Goal: Transaction & Acquisition: Download file/media

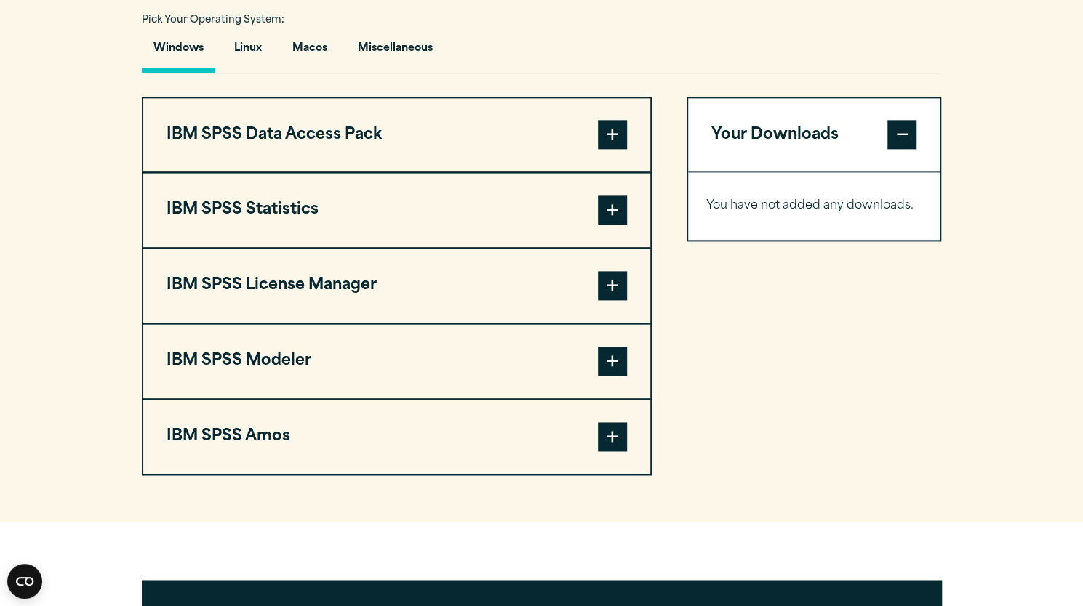
scroll to position [1065, 0]
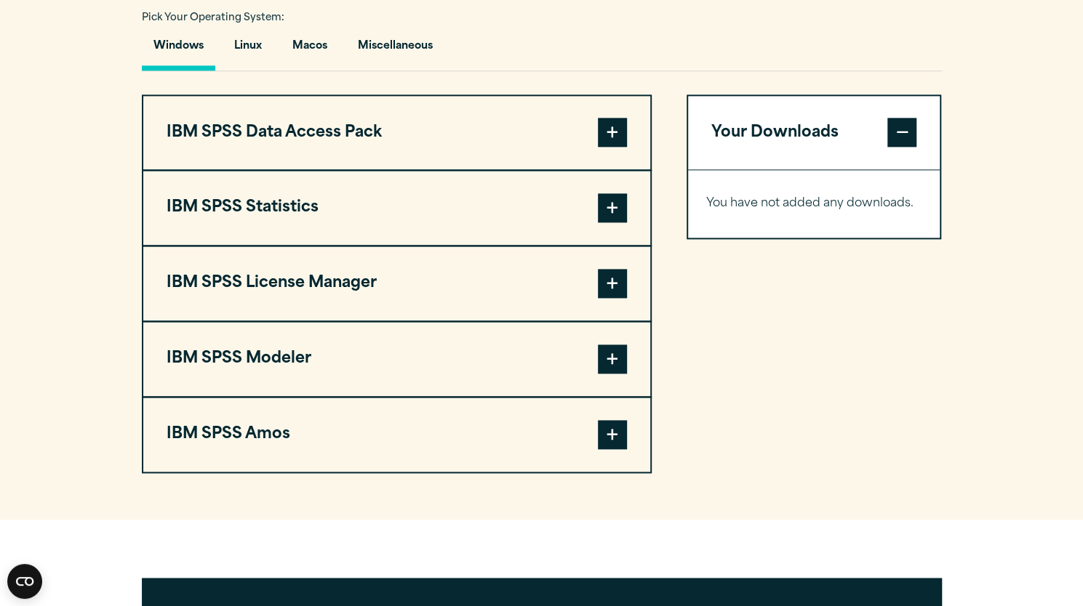
click at [617, 223] on span at bounding box center [612, 207] width 29 height 29
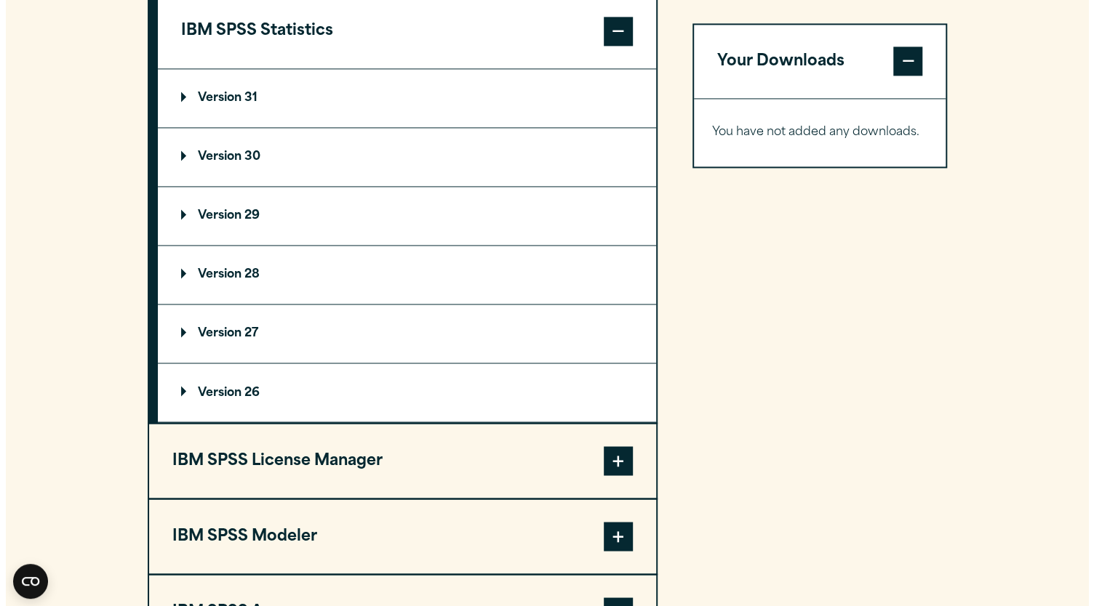
scroll to position [1243, 0]
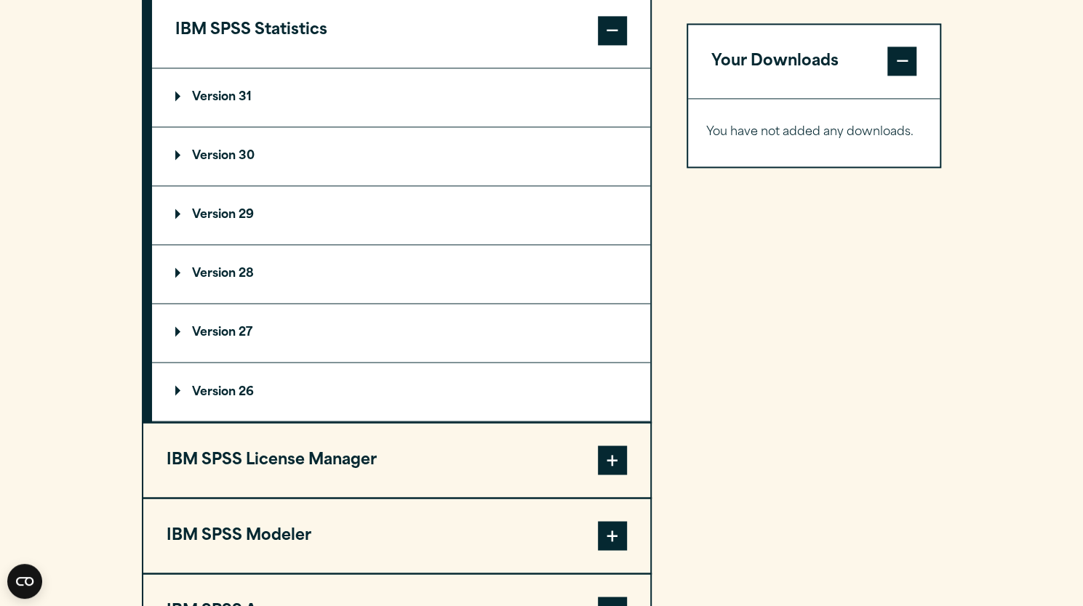
click at [241, 103] on p "Version 31" at bounding box center [213, 98] width 76 height 12
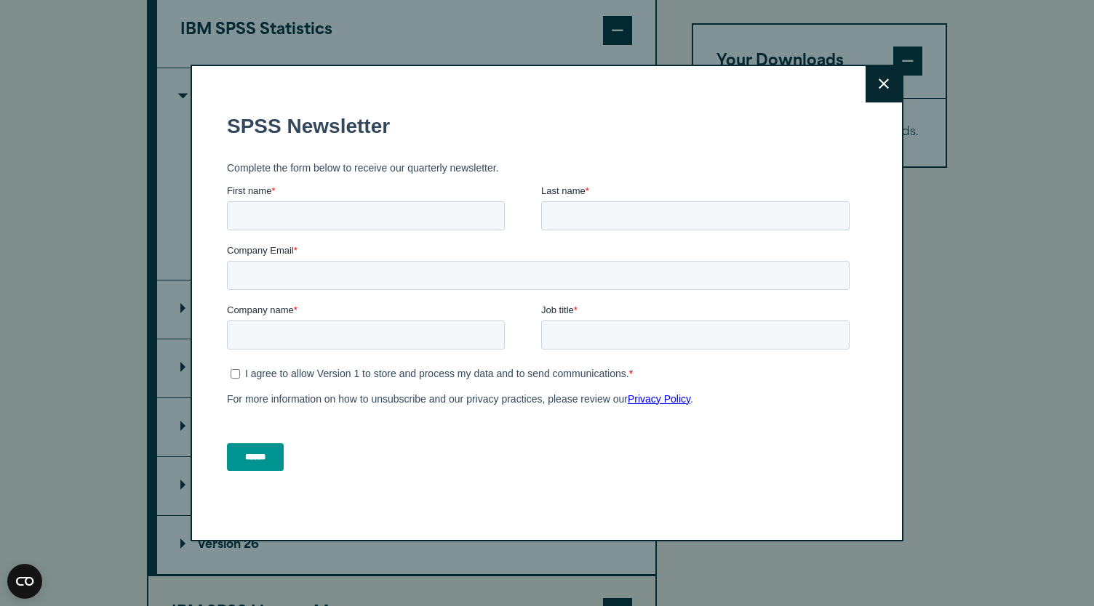
click at [871, 81] on button "Close" at bounding box center [883, 84] width 36 height 36
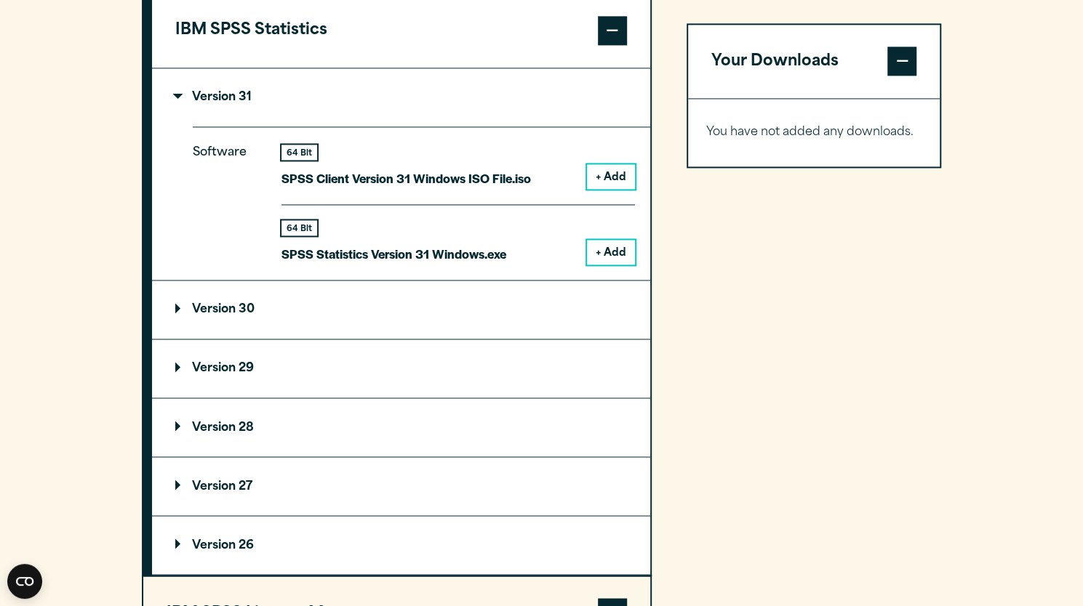
click at [220, 103] on p "Version 31" at bounding box center [213, 98] width 76 height 12
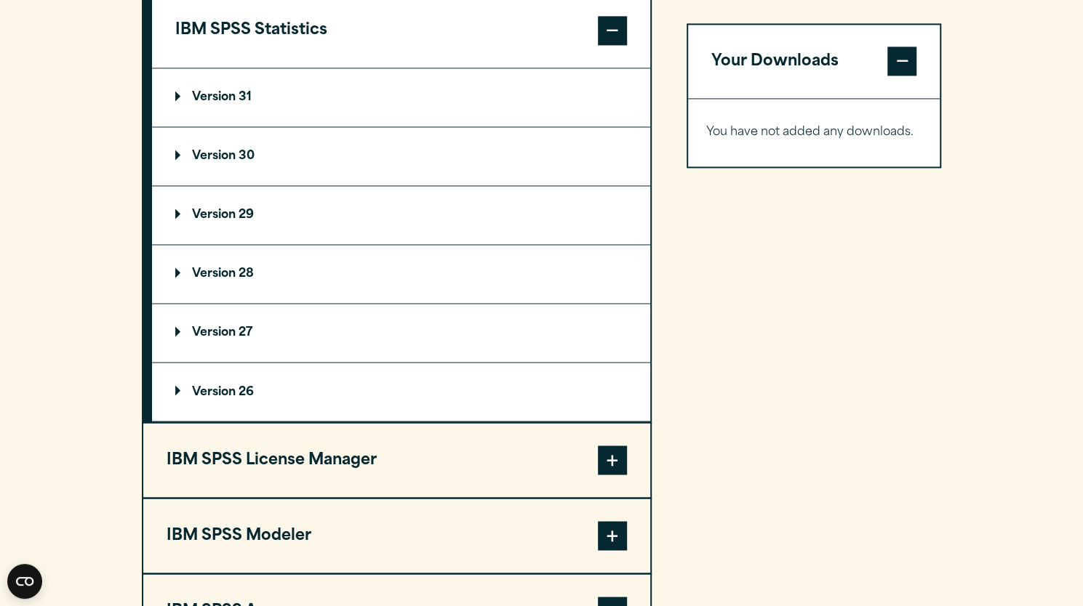
click at [209, 162] on p "Version 30" at bounding box center [214, 157] width 79 height 12
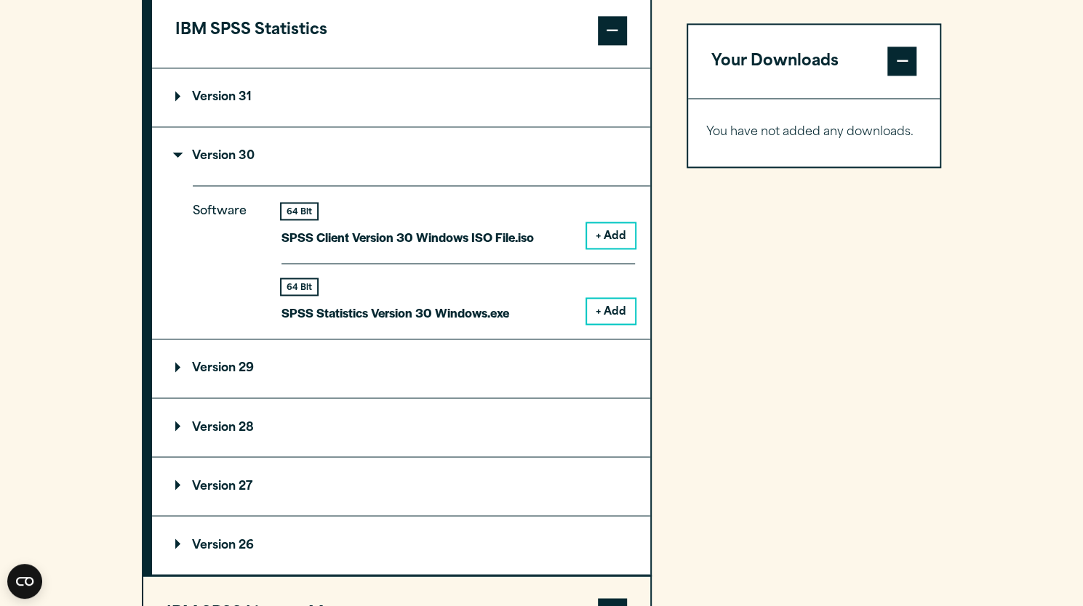
click at [609, 324] on button "+ Add" at bounding box center [611, 311] width 48 height 25
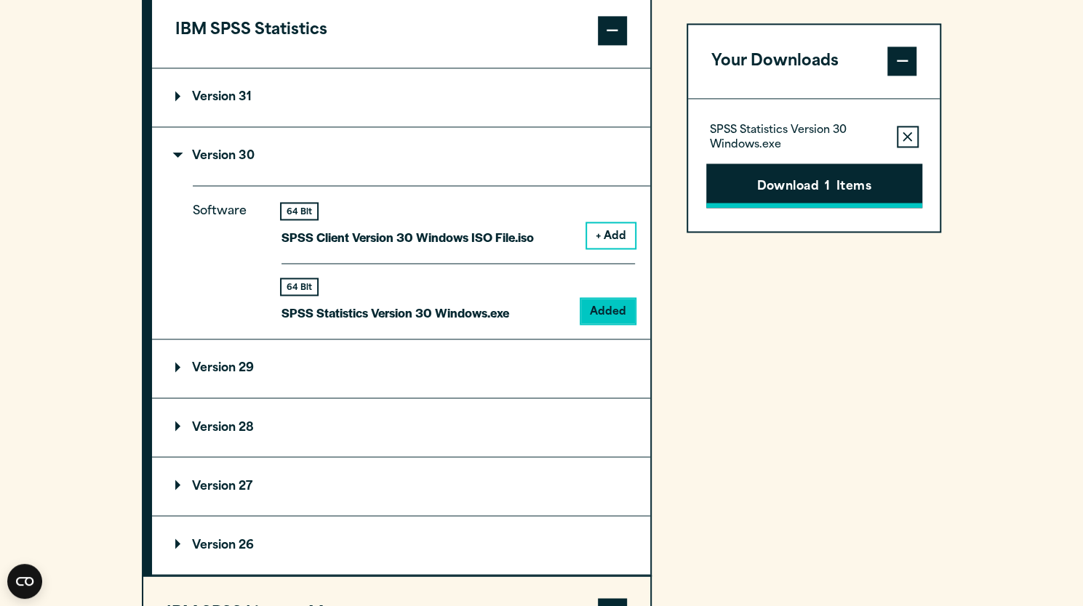
click at [866, 177] on button "Download 1 Items" at bounding box center [814, 186] width 216 height 45
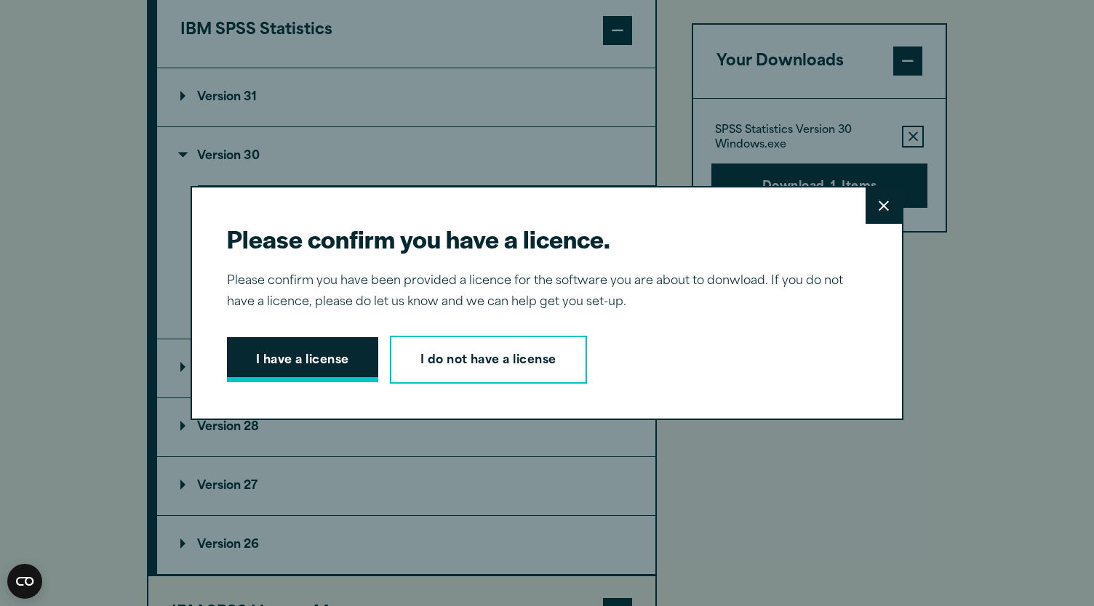
click at [298, 372] on button "I have a license" at bounding box center [302, 359] width 151 height 45
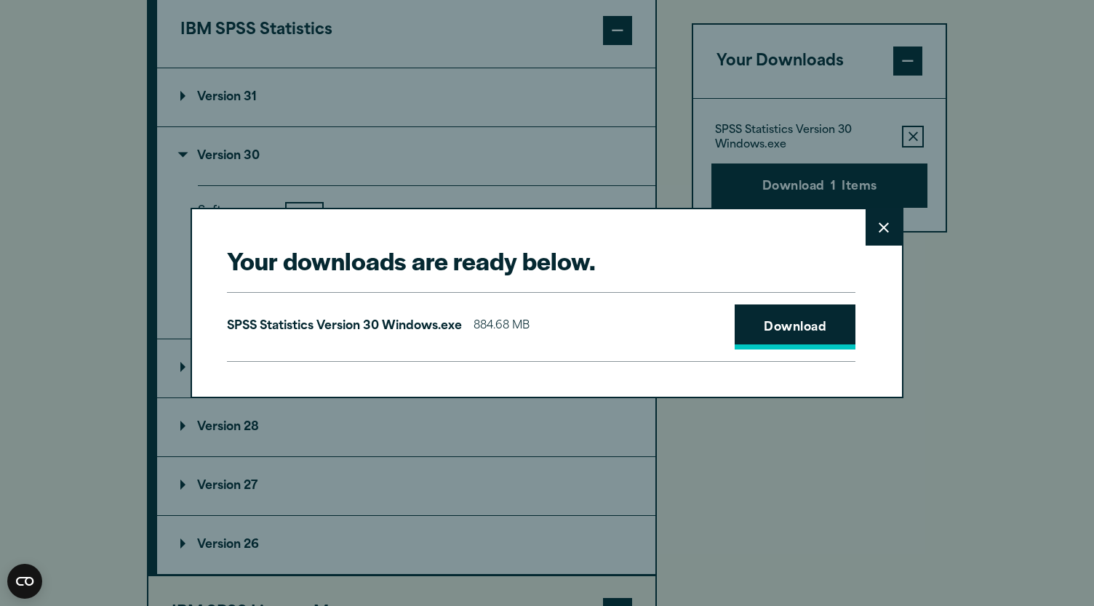
click at [816, 325] on link "Download" at bounding box center [794, 327] width 121 height 45
click at [876, 238] on button "Close" at bounding box center [883, 227] width 36 height 36
